Goal: Transaction & Acquisition: Book appointment/travel/reservation

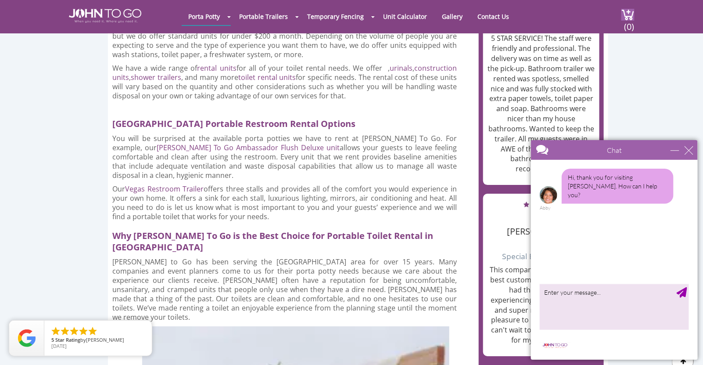
scroll to position [1060, 0]
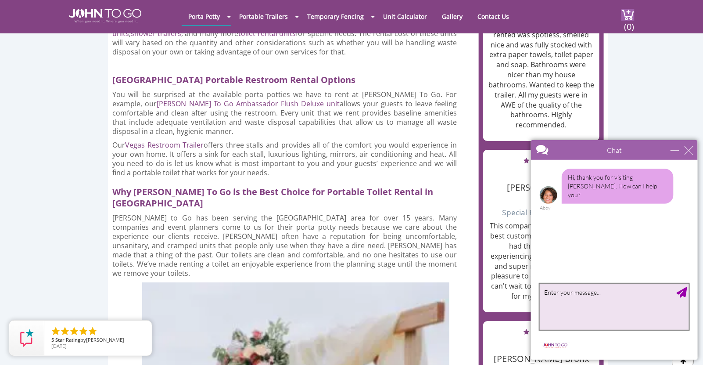
click at [562, 299] on textarea "type your message" at bounding box center [614, 306] width 149 height 46
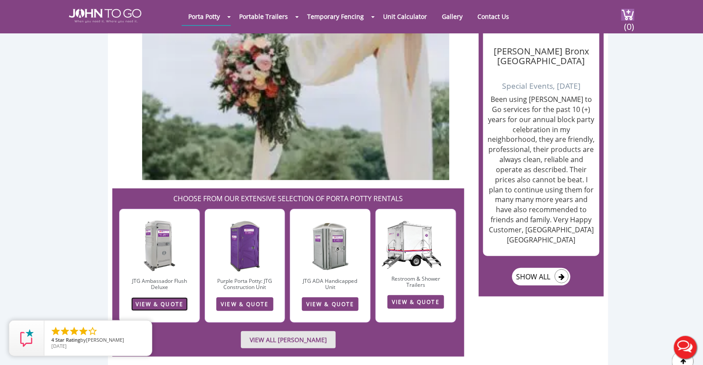
scroll to position [0, 0]
click at [167, 297] on link "VIEW & QUOTE" at bounding box center [159, 304] width 57 height 14
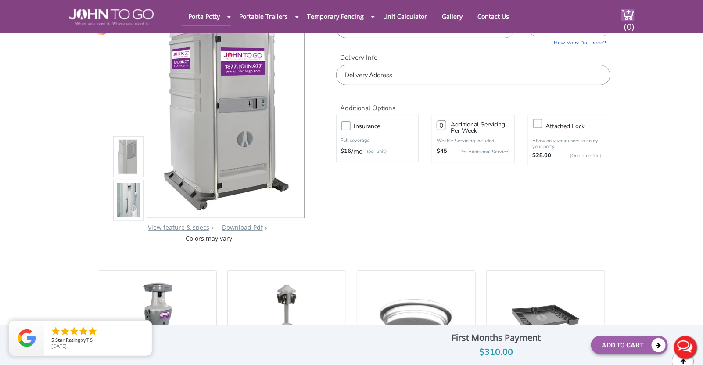
scroll to position [43, 0]
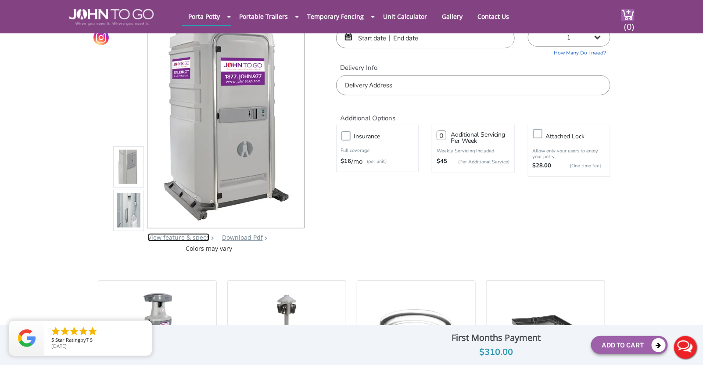
click at [176, 237] on link "View feature & specs" at bounding box center [178, 237] width 61 height 8
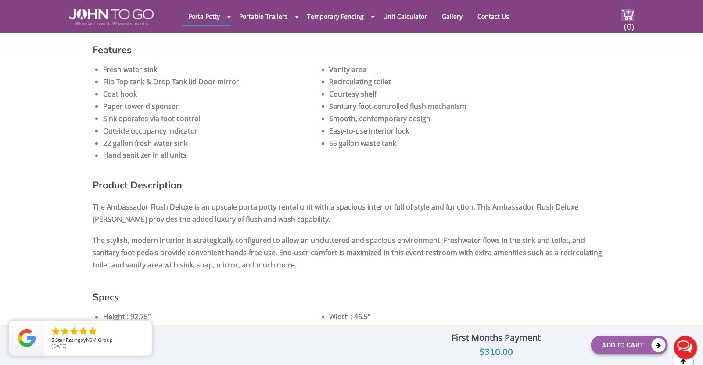
scroll to position [43, 0]
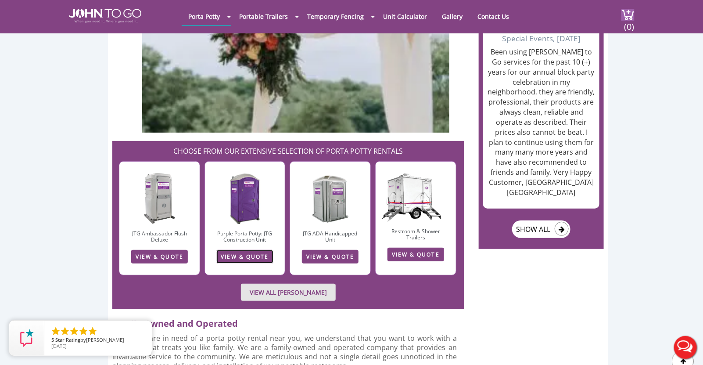
click at [260, 250] on link "VIEW & QUOTE" at bounding box center [244, 257] width 57 height 14
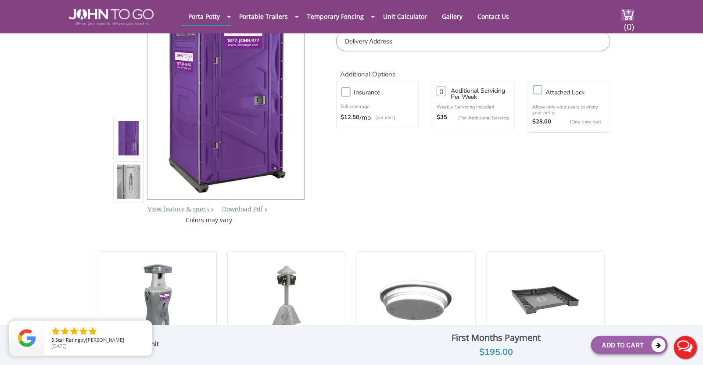
scroll to position [87, 0]
click at [240, 209] on link "Download Pdf" at bounding box center [242, 209] width 41 height 8
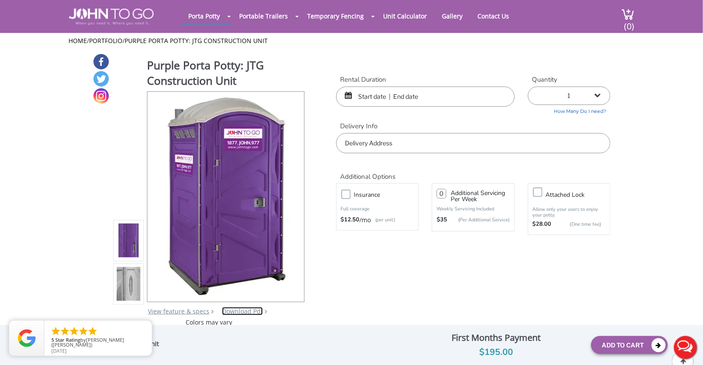
scroll to position [0, 0]
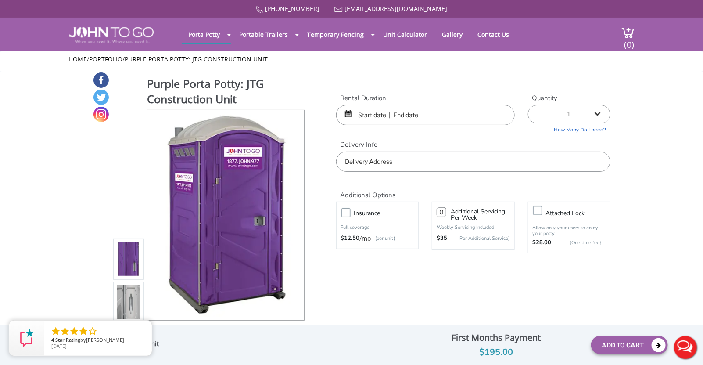
click at [366, 116] on input "text" at bounding box center [425, 115] width 179 height 20
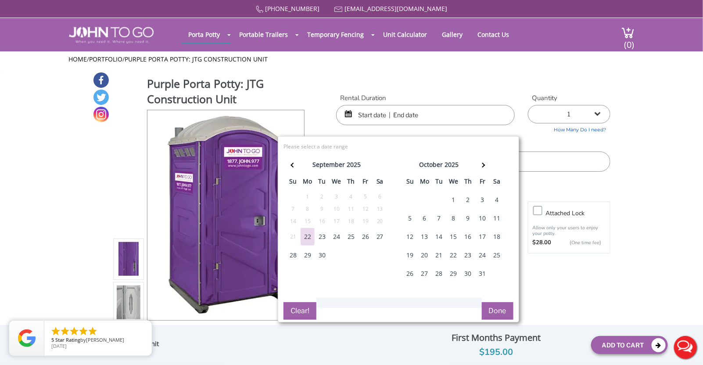
click at [306, 237] on div "22" at bounding box center [308, 237] width 14 height 18
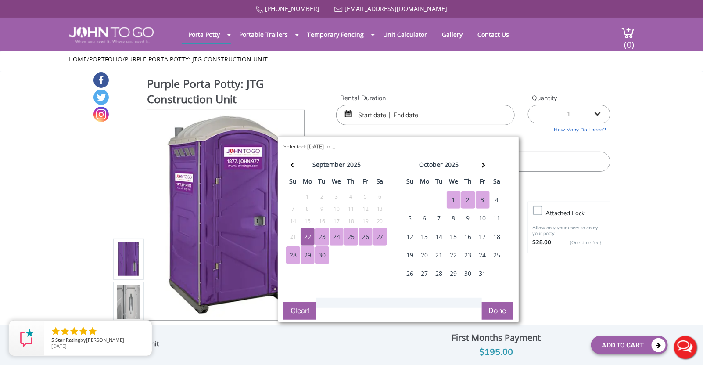
click at [480, 199] on div "3" at bounding box center [483, 200] width 14 height 18
type input "09/22/2025 to 10/03/2025"
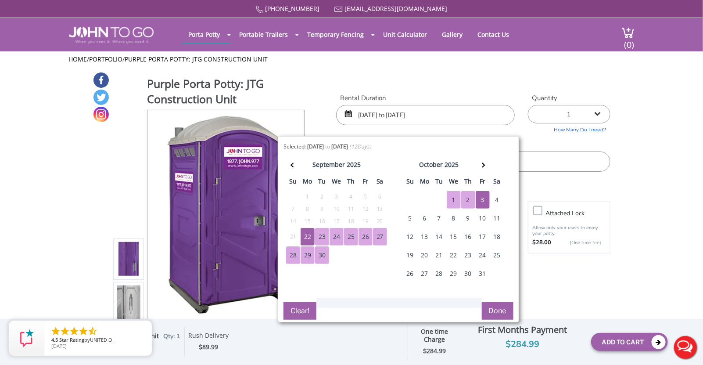
click at [505, 308] on button "Done" at bounding box center [498, 311] width 32 height 18
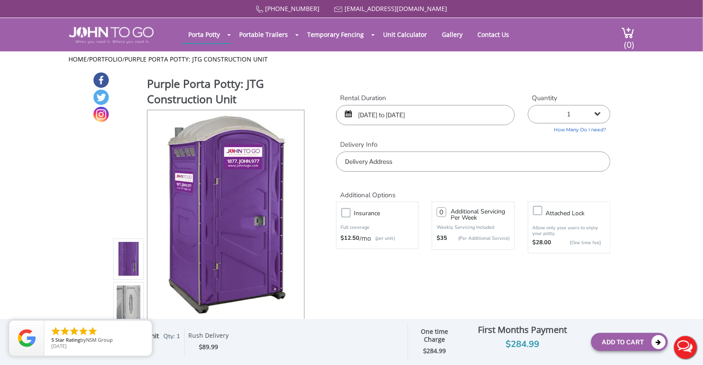
click at [359, 162] on input "text" at bounding box center [473, 161] width 274 height 20
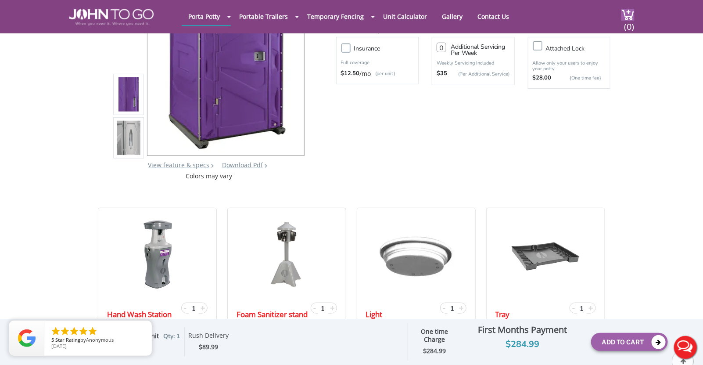
scroll to position [132, 0]
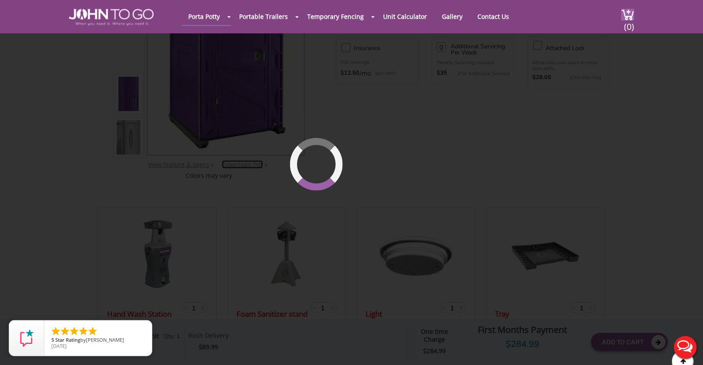
click at [248, 166] on div "877 564 6977 info@johntogo.com Porta Potty Portable Toilets ADA Accessible Unit…" at bounding box center [351, 56] width 703 height 376
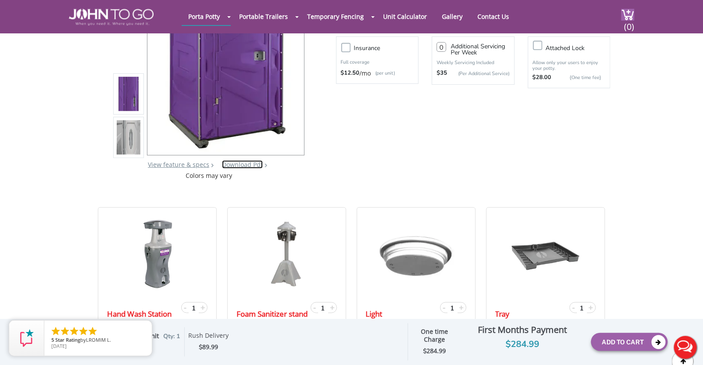
click at [247, 165] on link "Download Pdf" at bounding box center [242, 164] width 41 height 8
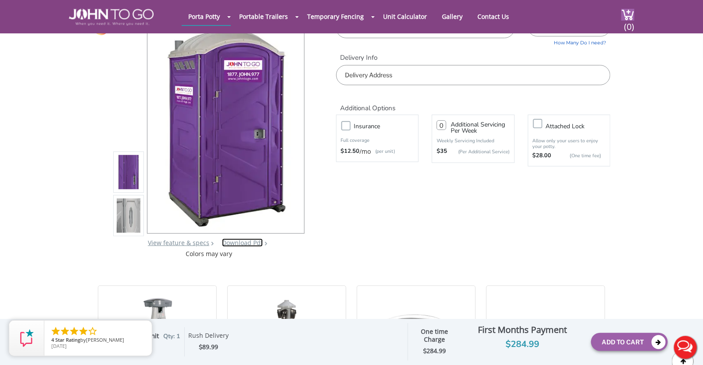
scroll to position [0, 0]
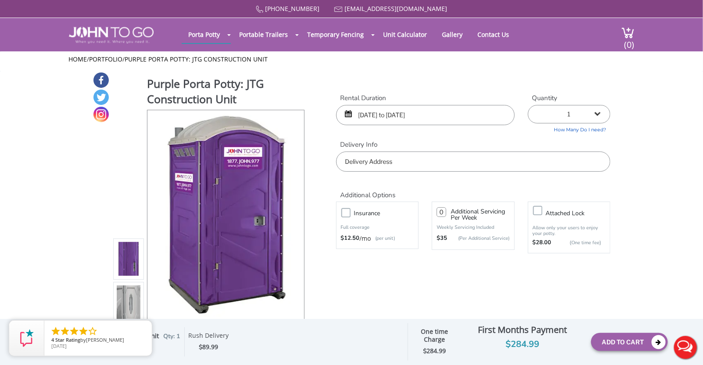
click at [353, 160] on input "text" at bounding box center [473, 161] width 274 height 20
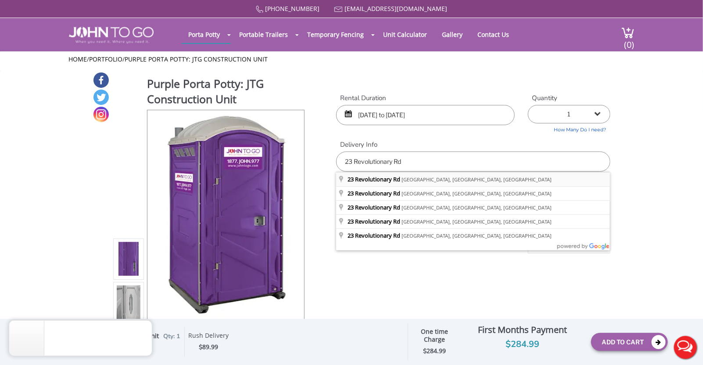
type input "23 Revolutionary Rd, Cortlandt Manor, NY, USA"
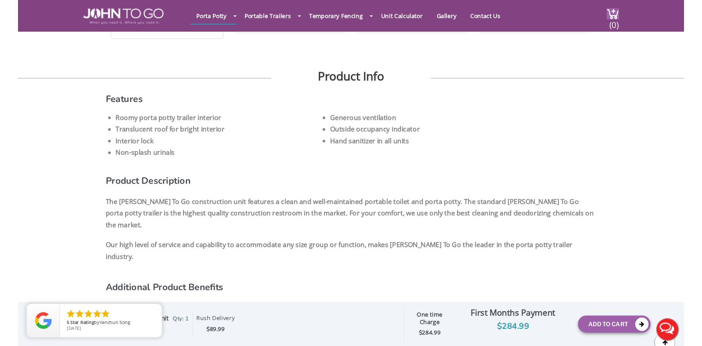
scroll to position [490, 0]
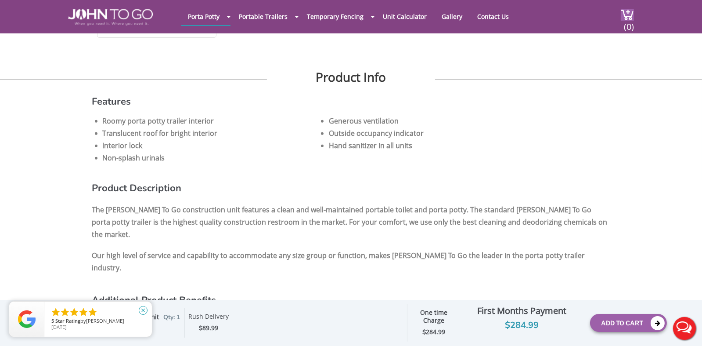
click at [144, 308] on icon "close" at bounding box center [143, 310] width 9 height 9
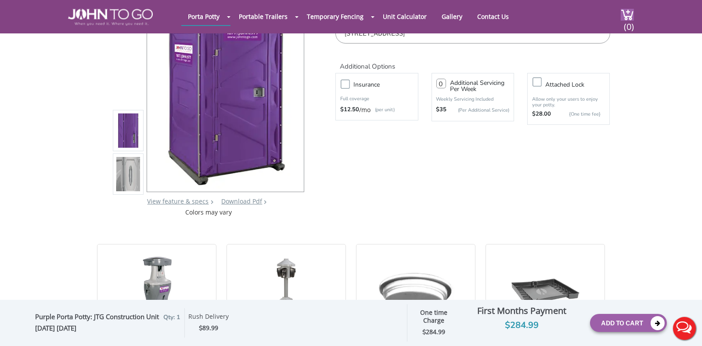
scroll to position [0, 0]
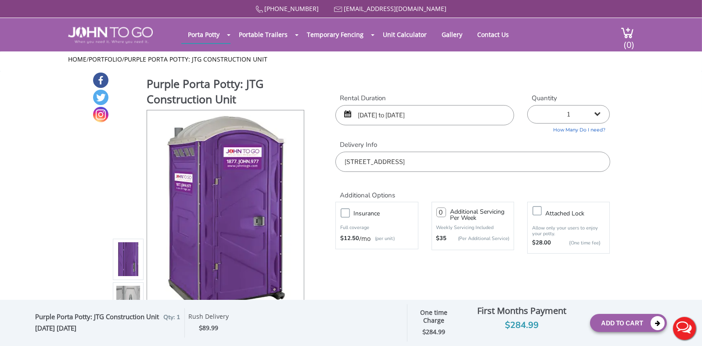
click at [374, 109] on input "09/22/2025 to 10/03/2025" at bounding box center [424, 115] width 179 height 20
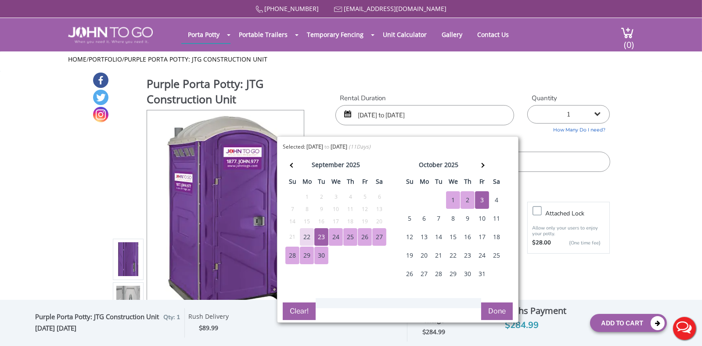
type input "09/23/2025 to 10/03/2025"
click at [495, 306] on button "Done" at bounding box center [497, 311] width 32 height 18
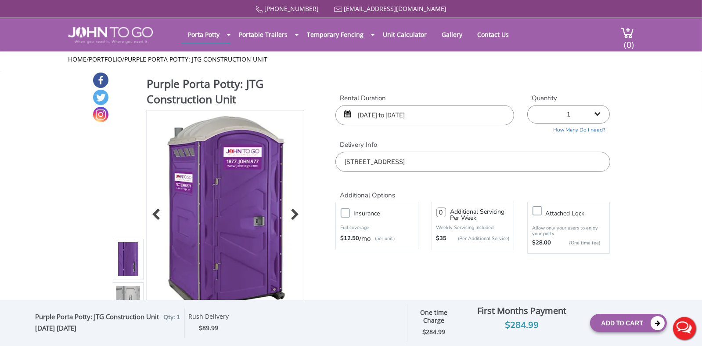
drag, startPoint x: 493, startPoint y: 156, endPoint x: 251, endPoint y: 144, distance: 242.2
click at [251, 144] on div "Purple Porta Potty: JTG Construction Unit View feature & specs Download Pdf Pro…" at bounding box center [351, 209] width 518 height 274
click at [453, 117] on div "877 564 6977 info@johntogo.com Porta Potty Portable Toilets ADA Accessible Unit…" at bounding box center [351, 178] width 702 height 357
drag, startPoint x: 449, startPoint y: 110, endPoint x: 270, endPoint y: 101, distance: 178.9
click at [270, 101] on div "Purple Porta Potty: JTG Construction Unit View feature & specs Download Pdf Pro…" at bounding box center [351, 209] width 518 height 274
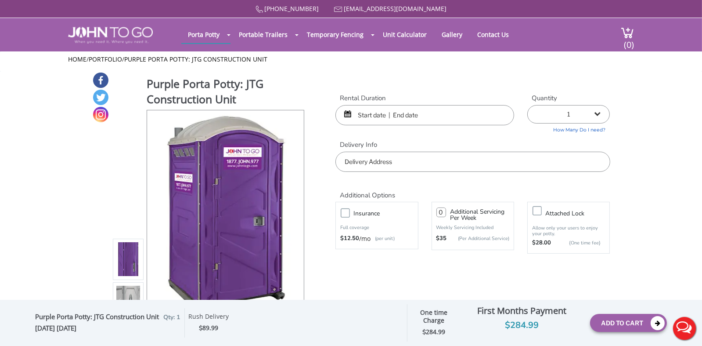
click at [594, 115] on select "1 2 (5% discount) 3 (8% discount) 4 (10% discount) 5 (12% discount) 6 (12% disc…" at bounding box center [568, 114] width 83 height 18
click at [552, 107] on select "1 2 (5% discount) 3 (8% discount) 4 (10% discount) 5 (12% discount) 6 (12% disc…" at bounding box center [568, 114] width 83 height 18
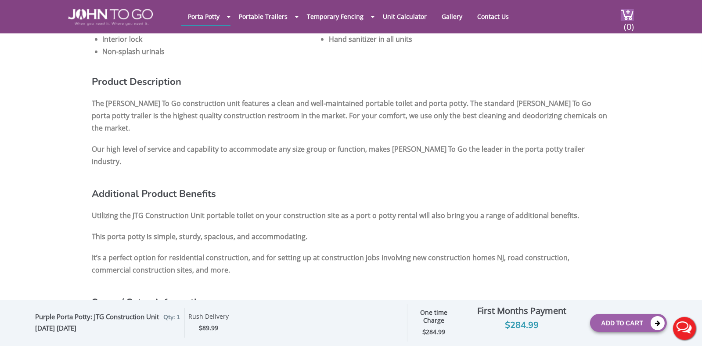
scroll to position [614, 0]
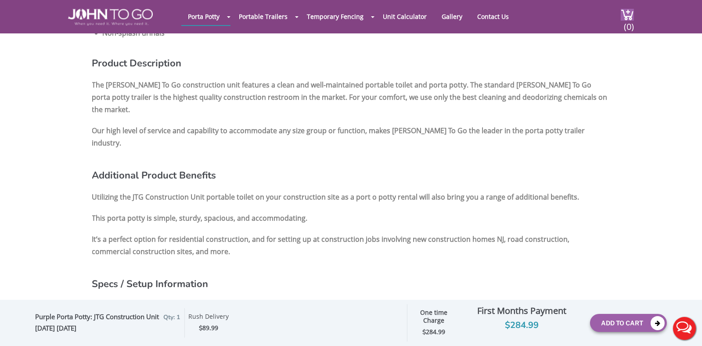
click at [77, 322] on span "Star Rating" at bounding box center [67, 320] width 25 height 7
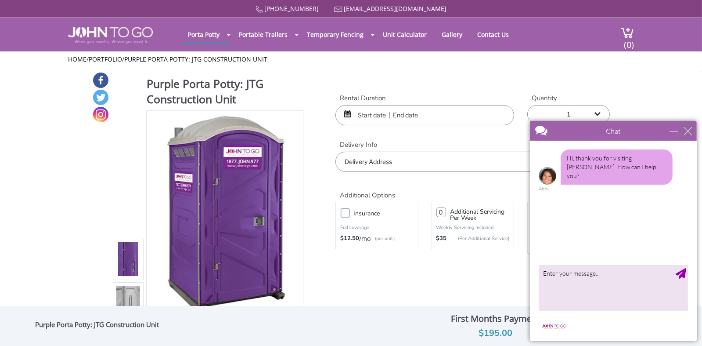
click at [684, 127] on div "close" at bounding box center [687, 130] width 9 height 9
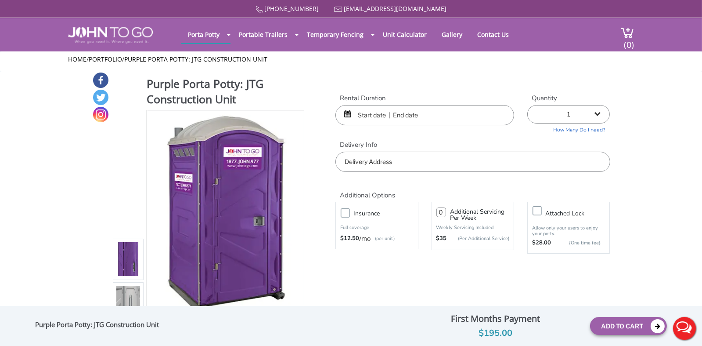
click at [363, 112] on input "text" at bounding box center [424, 115] width 179 height 20
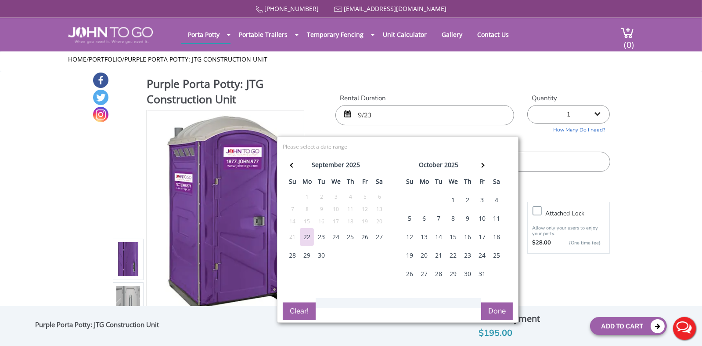
click at [478, 201] on div "3" at bounding box center [482, 200] width 14 height 18
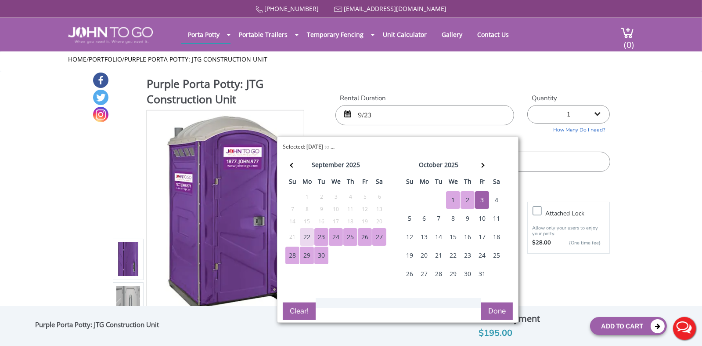
click at [317, 235] on div "23" at bounding box center [321, 237] width 14 height 18
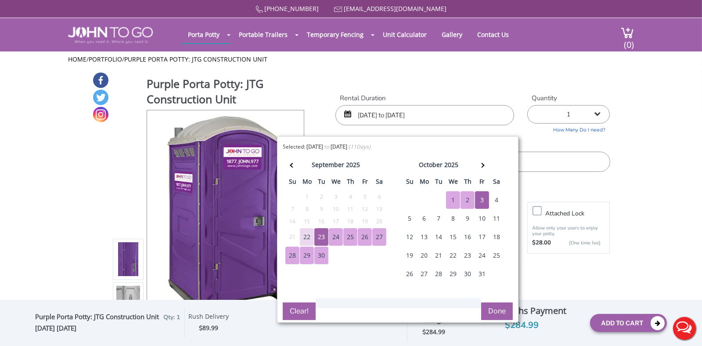
click at [491, 307] on button "Done" at bounding box center [497, 311] width 32 height 18
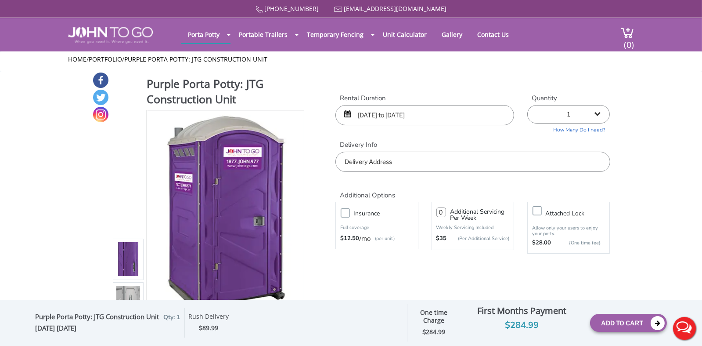
click at [375, 114] on input "09/23/2025 to 10/03/2025" at bounding box center [424, 115] width 179 height 20
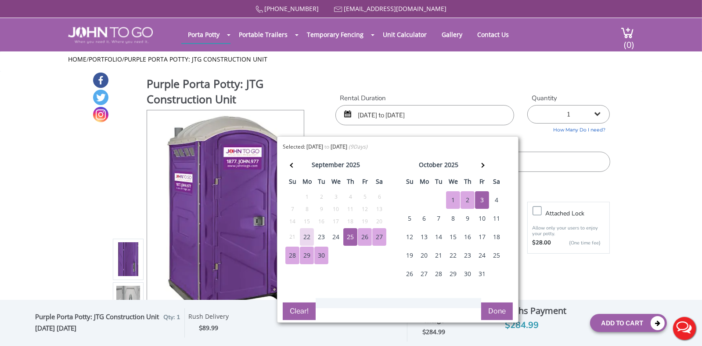
type input "09/25/2025 to 10/03/2025"
click at [495, 308] on button "Done" at bounding box center [497, 311] width 32 height 18
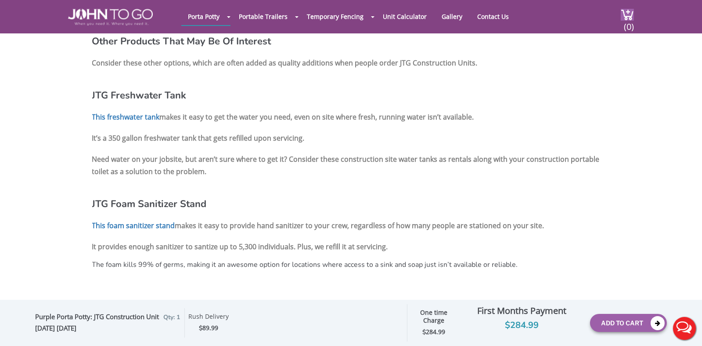
scroll to position [922, 0]
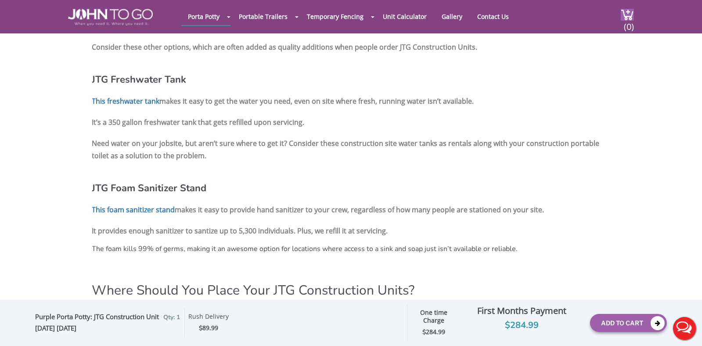
click at [679, 324] on button "Live Chat" at bounding box center [684, 327] width 35 height 35
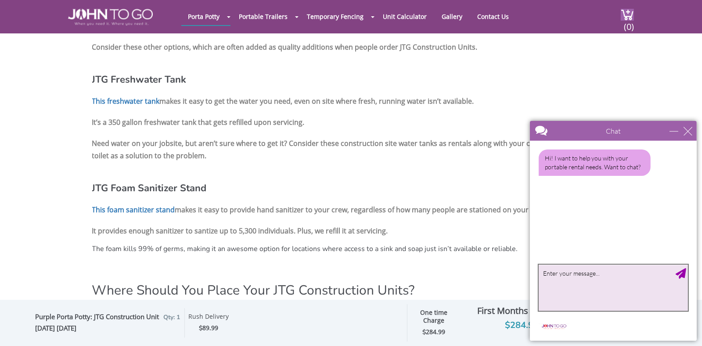
click at [558, 274] on textarea "type your message" at bounding box center [612, 287] width 149 height 46
type textarea "how much notice do you require to avoid rush delivery?"
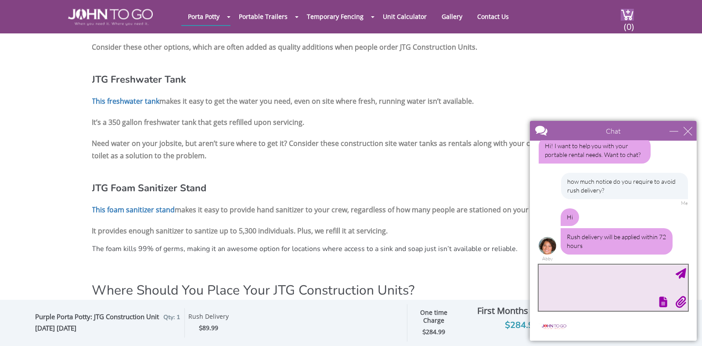
scroll to position [14, 0]
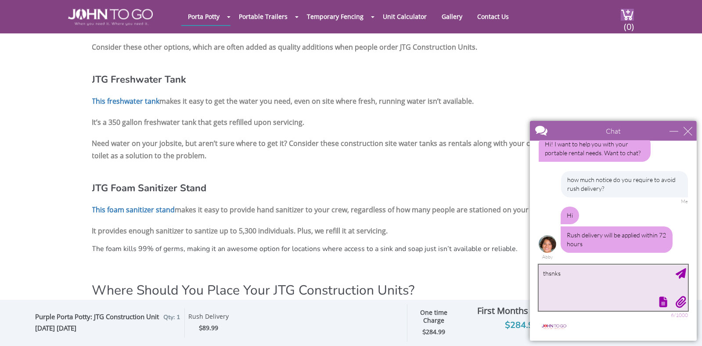
click at [551, 274] on textarea "thsnks" at bounding box center [612, 287] width 149 height 46
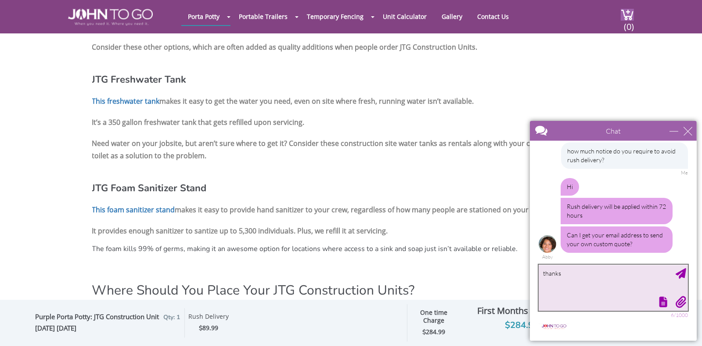
click at [544, 271] on textarea "thanks" at bounding box center [612, 287] width 149 height 46
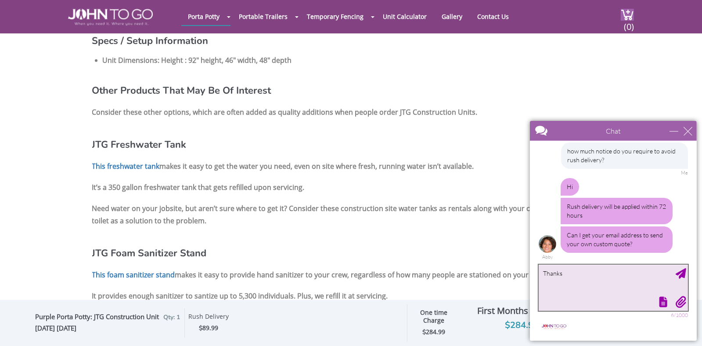
scroll to position [834, 0]
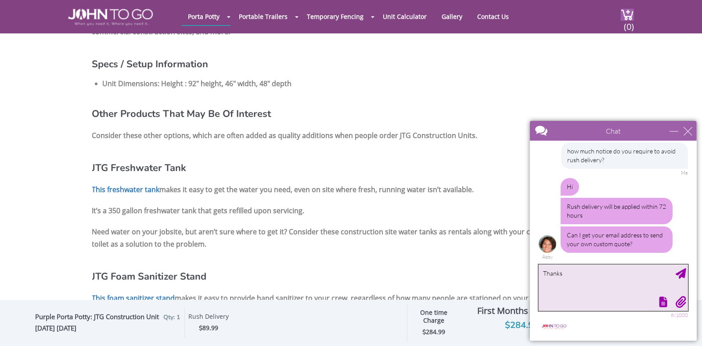
type textarea "Thanks"
click at [685, 130] on div "close" at bounding box center [687, 130] width 9 height 9
type input "Continue Chat"
type input "End Chat"
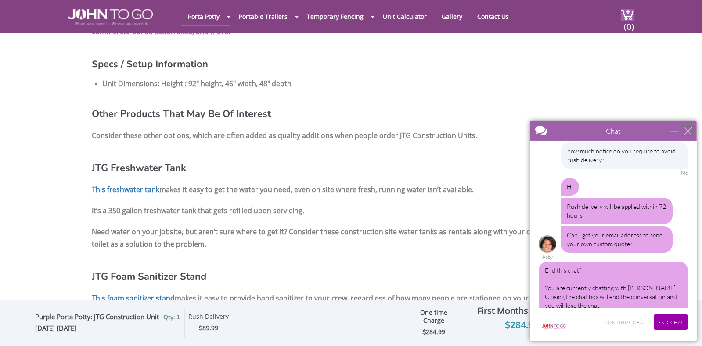
scroll to position [56, 0]
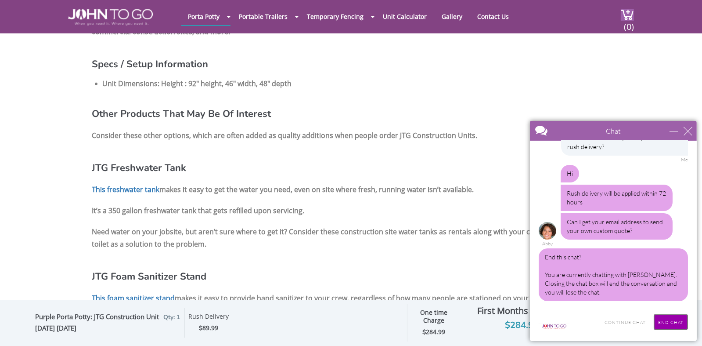
click at [663, 321] on input "End Chat" at bounding box center [670, 320] width 34 height 15
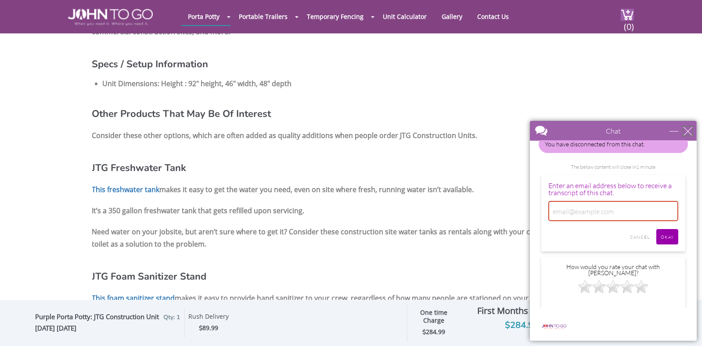
click at [688, 130] on div "close" at bounding box center [687, 130] width 9 height 9
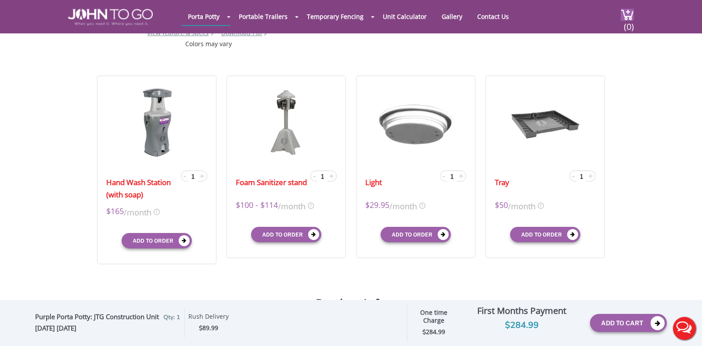
scroll to position [0, 0]
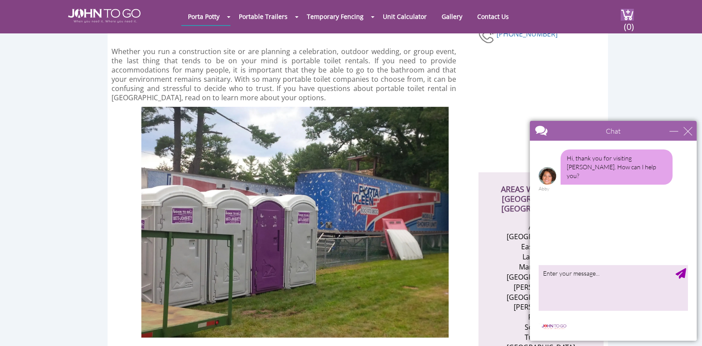
scroll to position [175, 0]
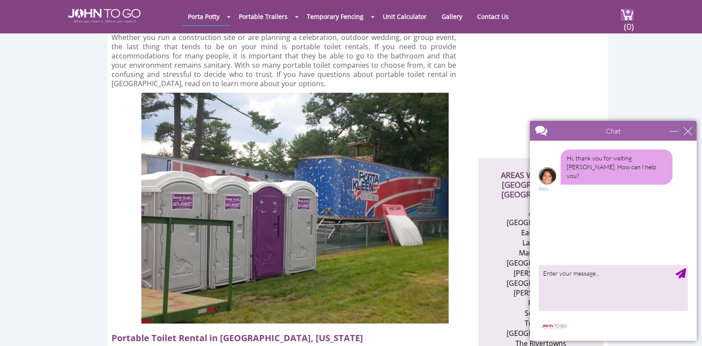
click at [684, 129] on div "close" at bounding box center [687, 130] width 9 height 9
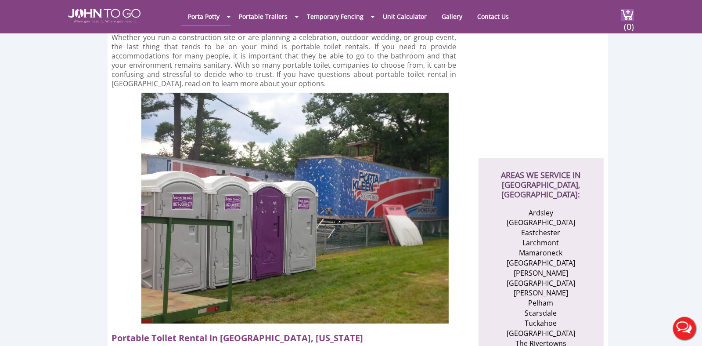
scroll to position [0, 0]
